Goal: Information Seeking & Learning: Stay updated

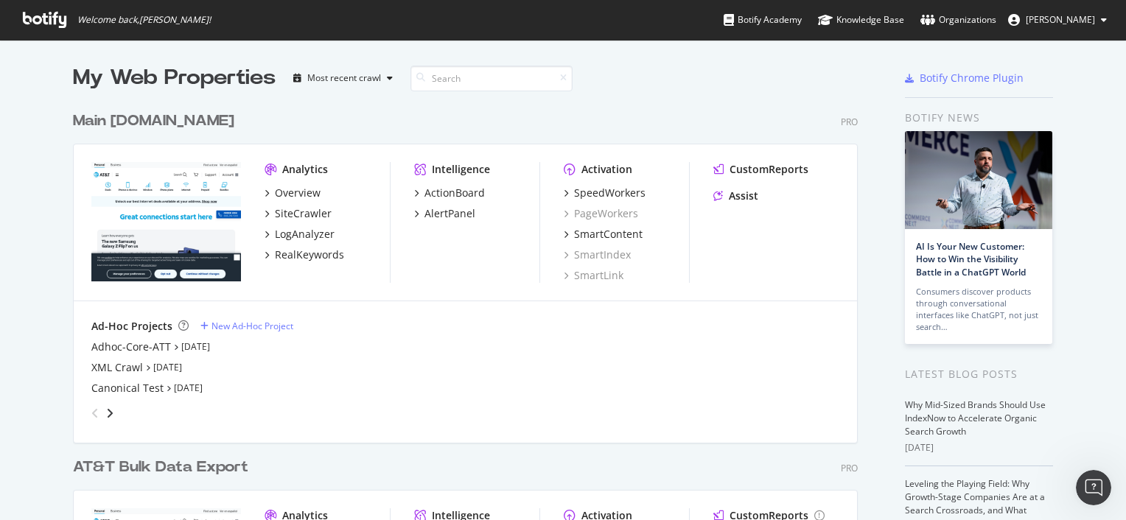
scroll to position [508, 1103]
click at [288, 197] on div "Overview" at bounding box center [298, 193] width 46 height 15
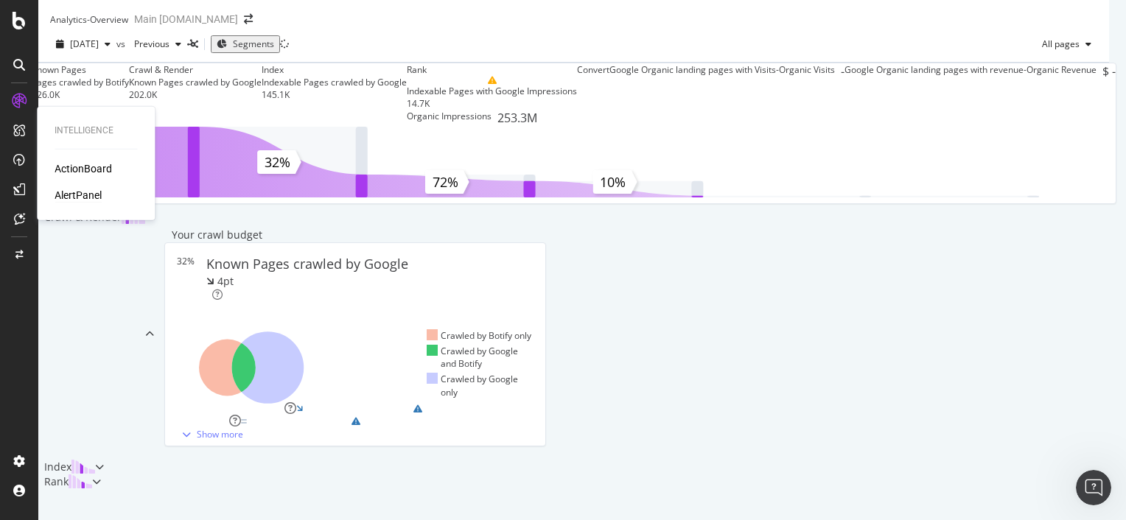
click at [83, 192] on div "AlertPanel" at bounding box center [78, 195] width 47 height 15
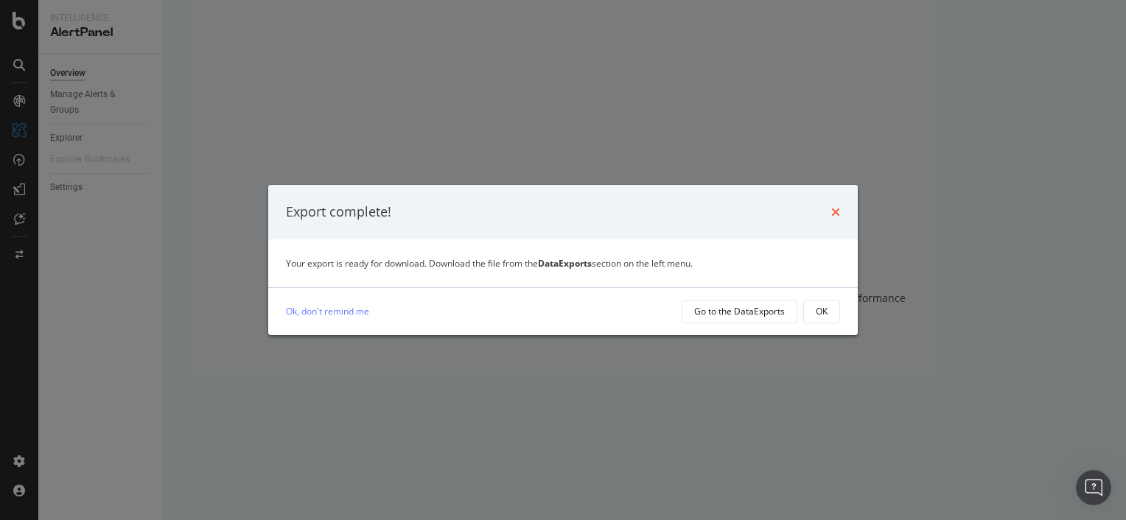
click at [832, 206] on icon "times" at bounding box center [835, 212] width 9 height 12
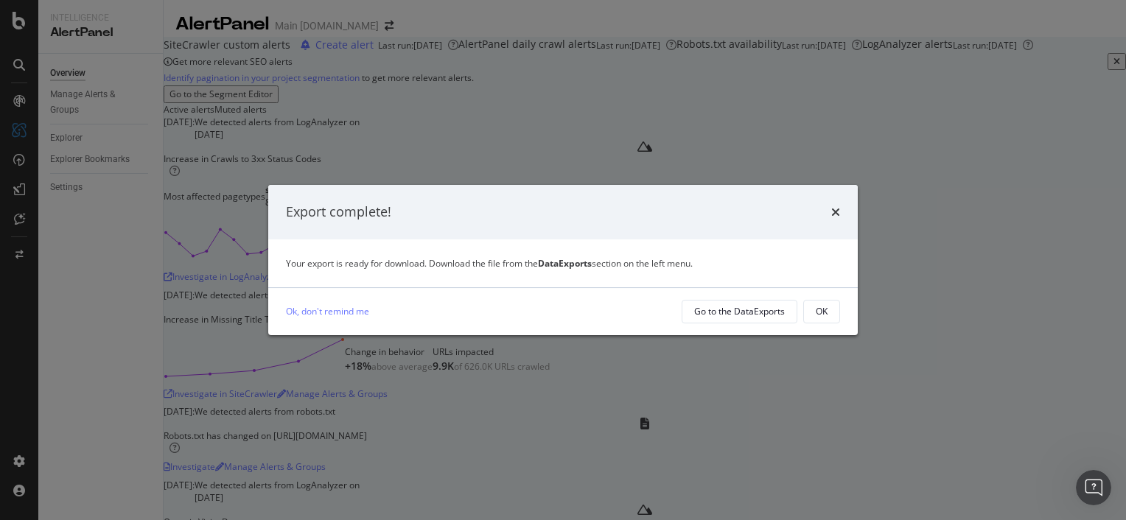
click at [814, 283] on div "Your export is ready for download. Download the file from the DataExports secti…" at bounding box center [562, 263] width 589 height 48
click at [837, 210] on icon "times" at bounding box center [835, 212] width 9 height 12
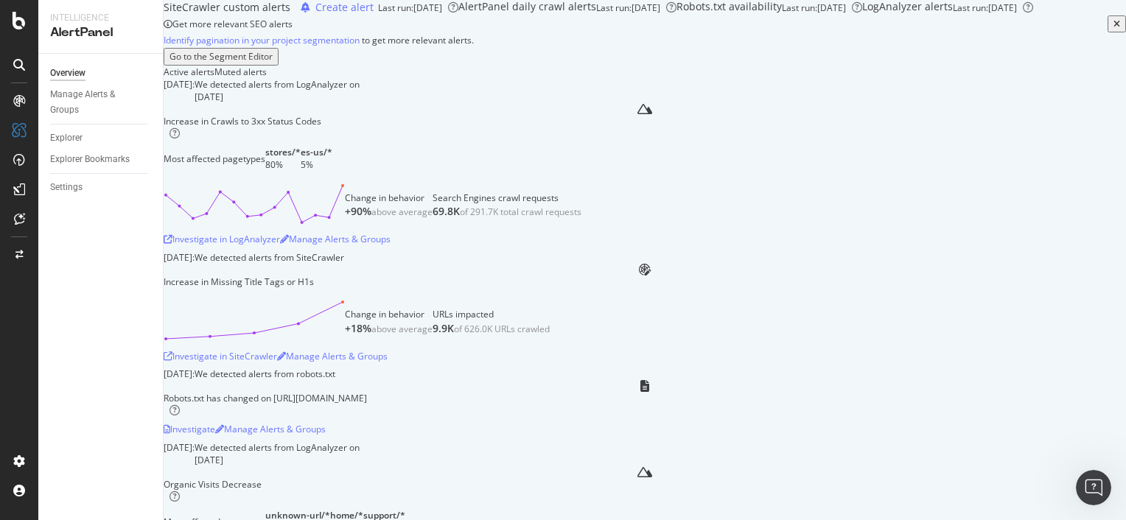
scroll to position [38, 0]
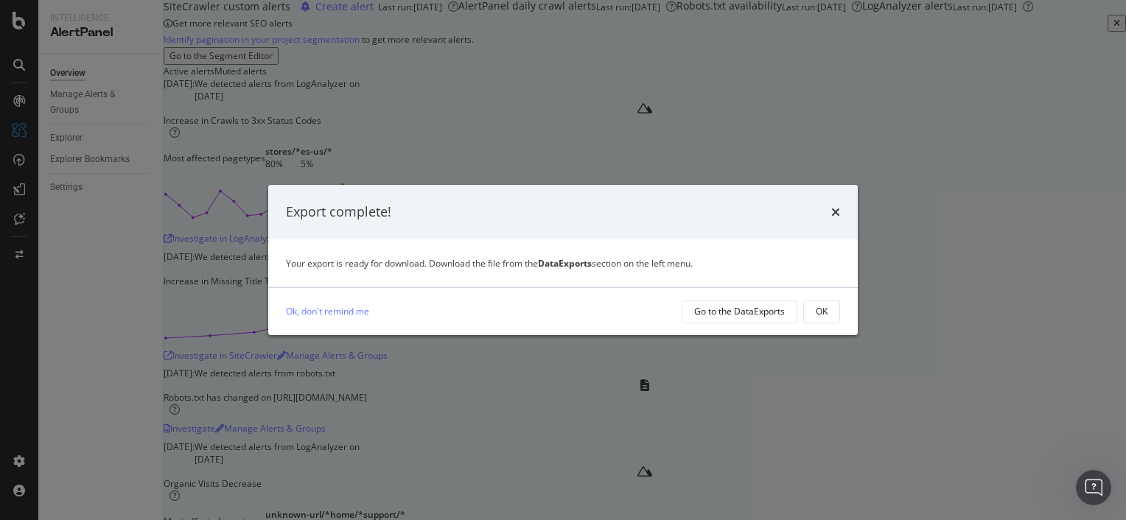
click at [843, 206] on div "Export complete!" at bounding box center [562, 212] width 589 height 55
click at [831, 213] on icon "times" at bounding box center [835, 212] width 9 height 12
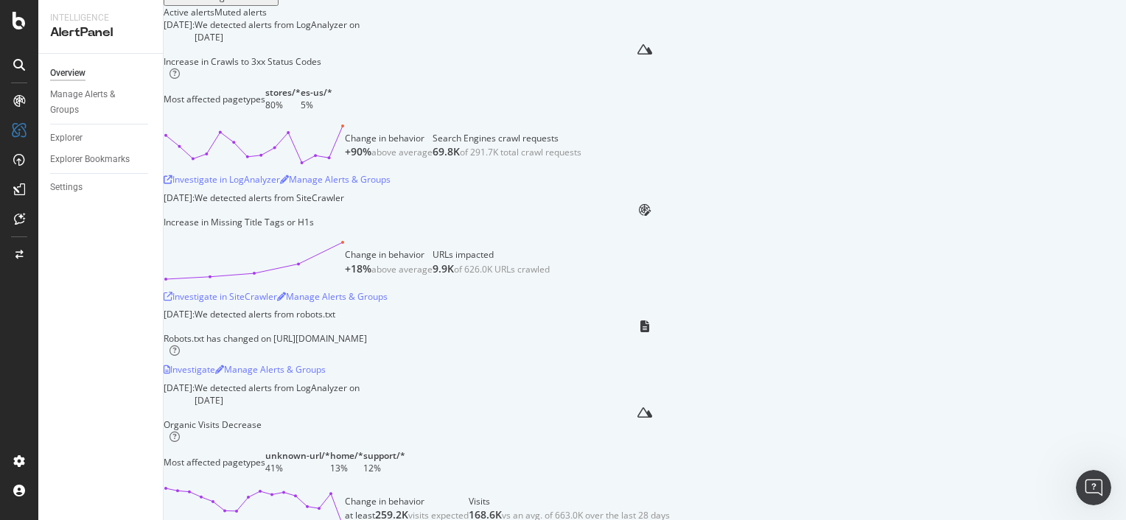
scroll to position [97, 0]
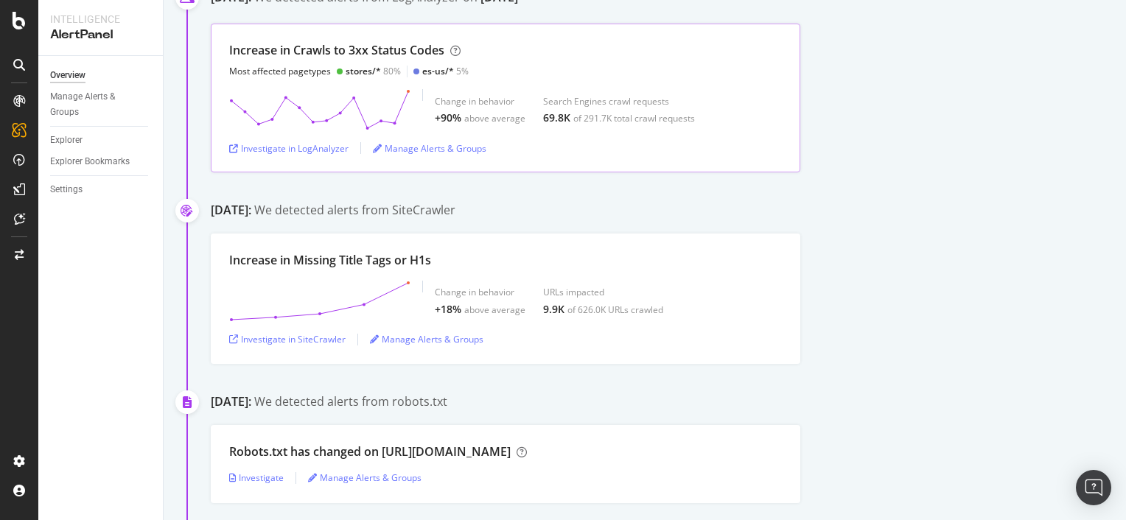
scroll to position [203, 0]
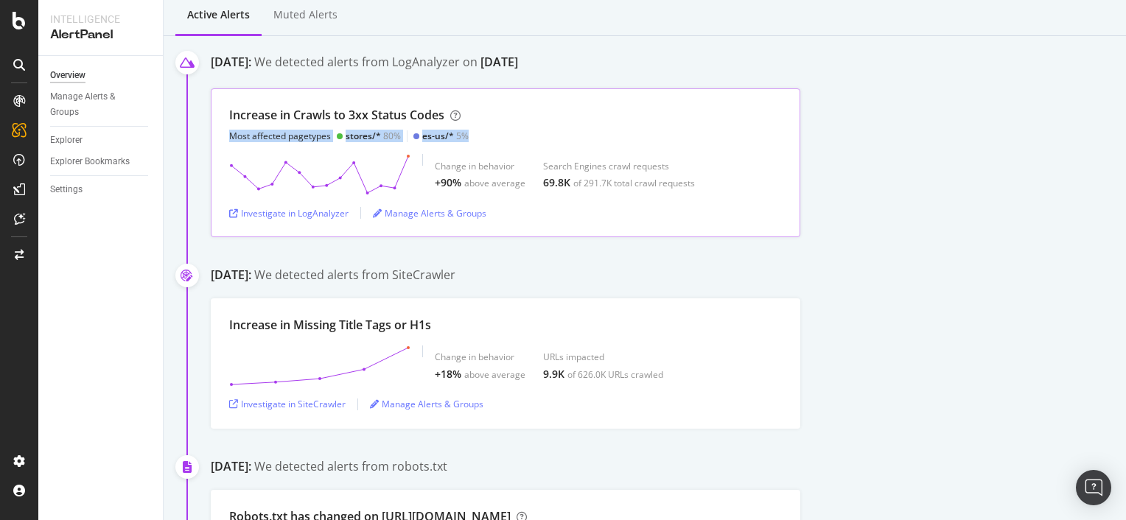
drag, startPoint x: 229, startPoint y: 136, endPoint x: 495, endPoint y: 135, distance: 266.0
click at [495, 135] on div "Increase in Crawls to 3xx Status Codes Most affected pagetypes stores/* 80% es-…" at bounding box center [505, 124] width 553 height 35
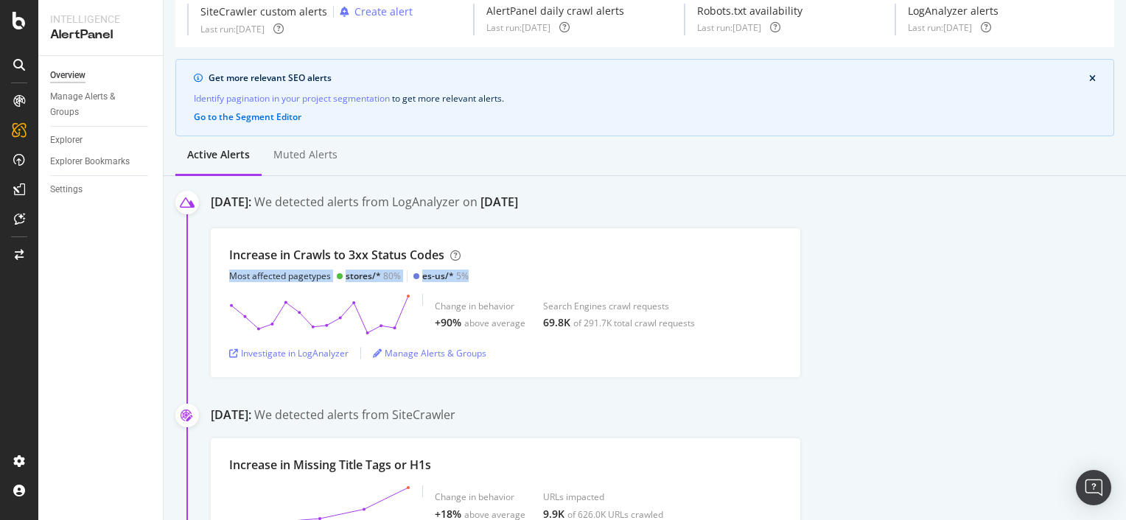
scroll to position [0, 0]
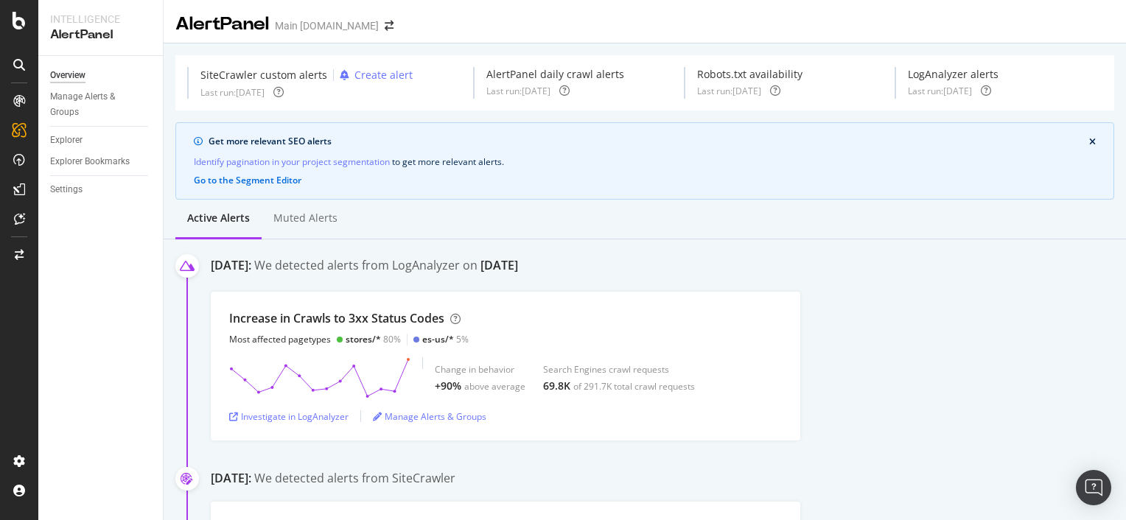
click at [15, 30] on div at bounding box center [19, 260] width 38 height 520
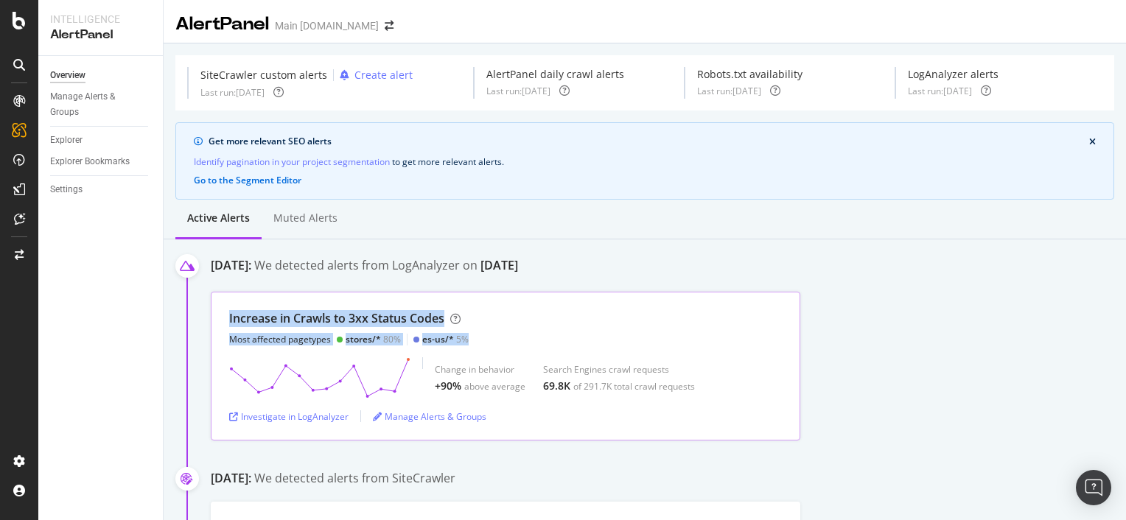
drag, startPoint x: 227, startPoint y: 318, endPoint x: 468, endPoint y: 332, distance: 241.4
click at [468, 332] on div "Increase in Crawls to 3xx Status Codes Most affected pagetypes stores/* 80% es-…" at bounding box center [505, 366] width 589 height 149
copy div "Increase in Crawls to 3xx Status Codes Most affected pagetypes stores/* 80% es-…"
